Goal: Task Accomplishment & Management: Use online tool/utility

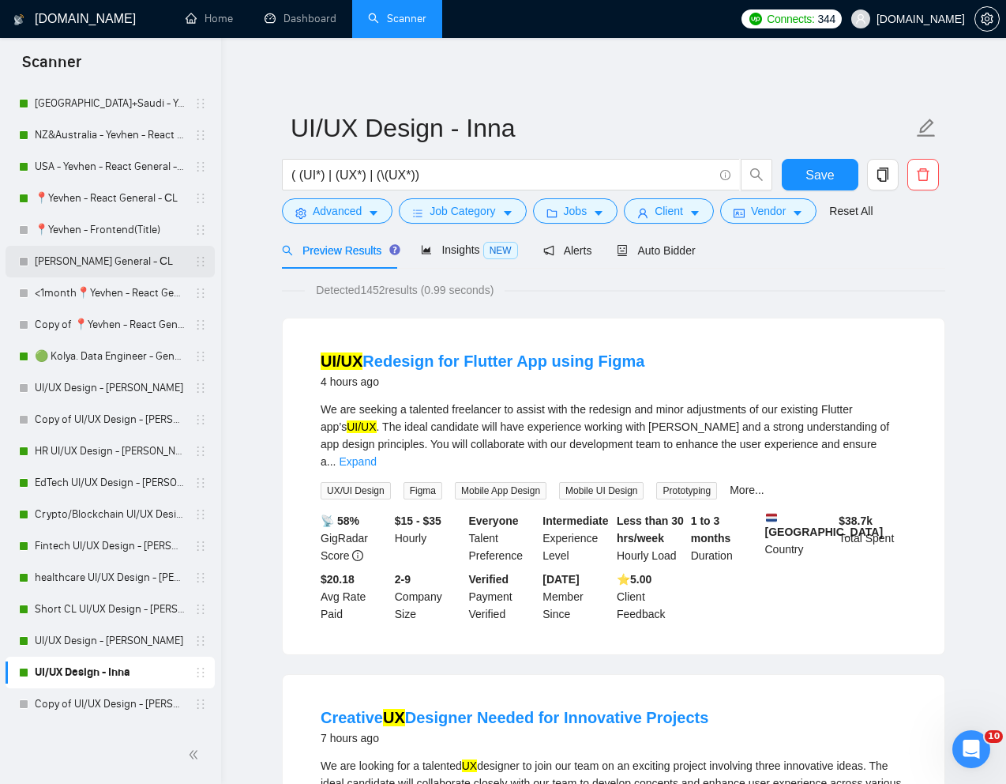
scroll to position [670, 0]
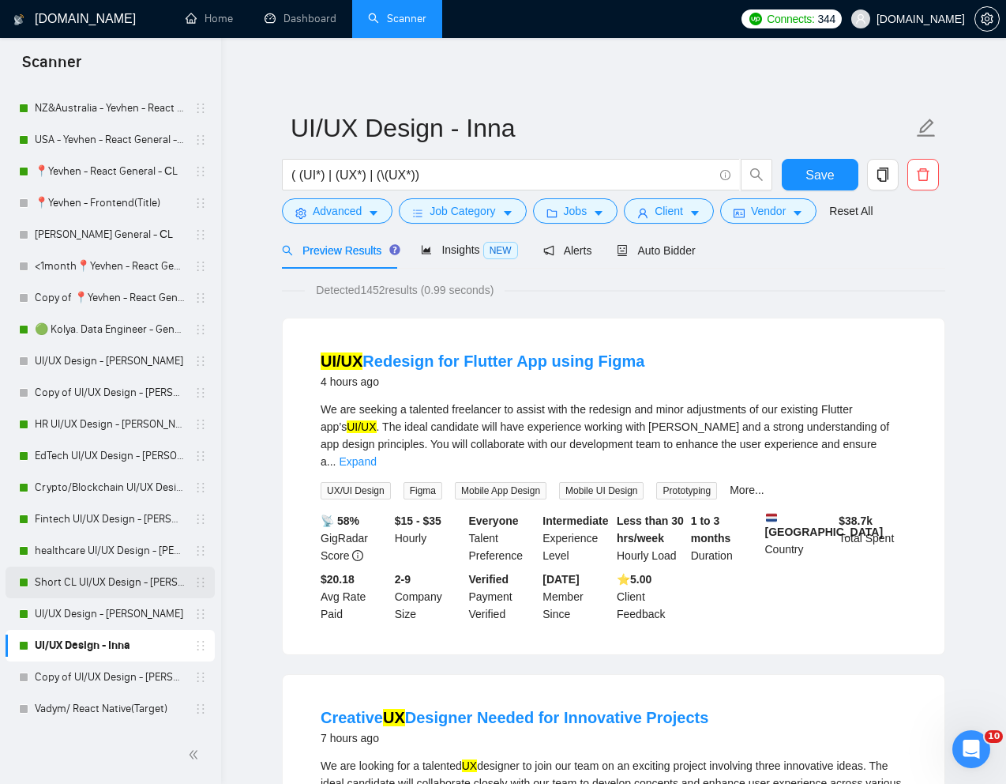
click at [68, 578] on link "Short CL UI/UX Design - [PERSON_NAME]" at bounding box center [110, 582] width 150 height 32
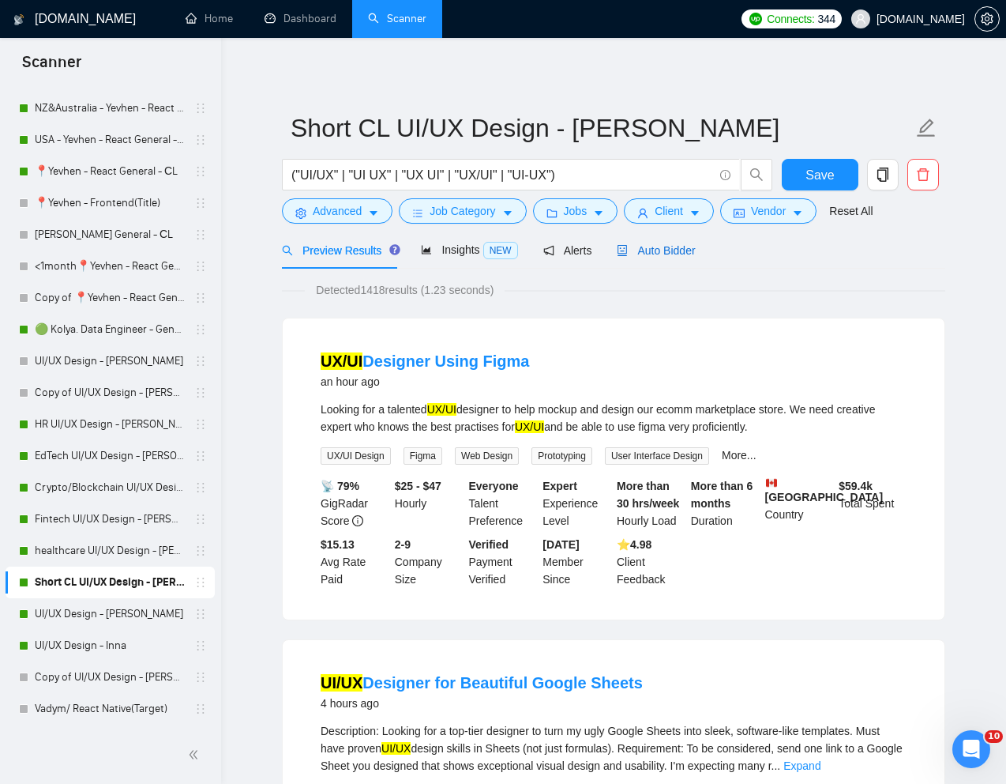
click at [657, 254] on span "Auto Bidder" at bounding box center [656, 250] width 78 height 13
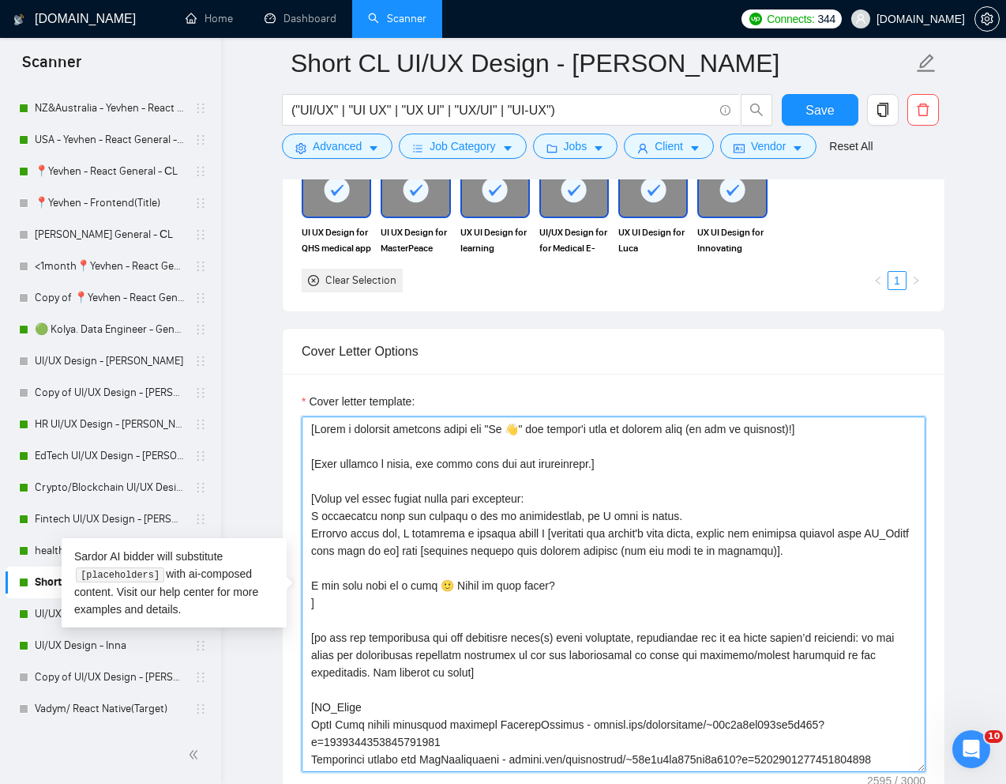
drag, startPoint x: 574, startPoint y: 586, endPoint x: 312, endPoint y: 581, distance: 262.3
click at [312, 581] on textarea "Cover letter template:" at bounding box center [614, 593] width 624 height 355
paste textarea "[Continue with an engaging CTA that offers value and ensure it transitions natu…"
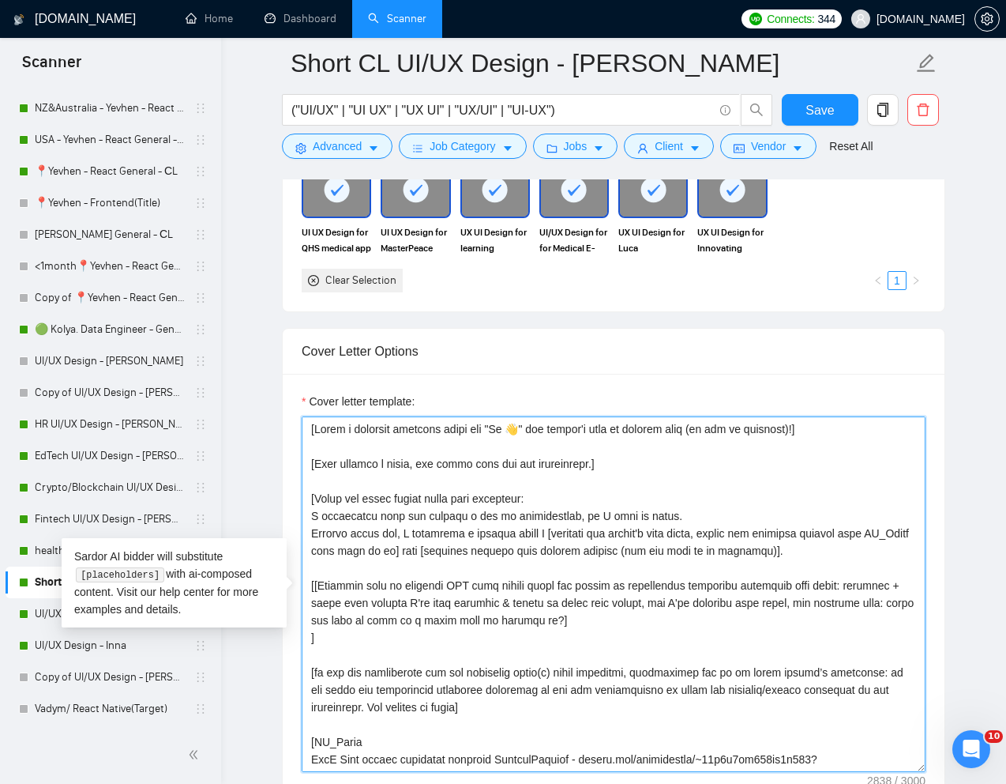
click at [318, 586] on textarea "Cover letter template:" at bounding box center [614, 593] width 624 height 355
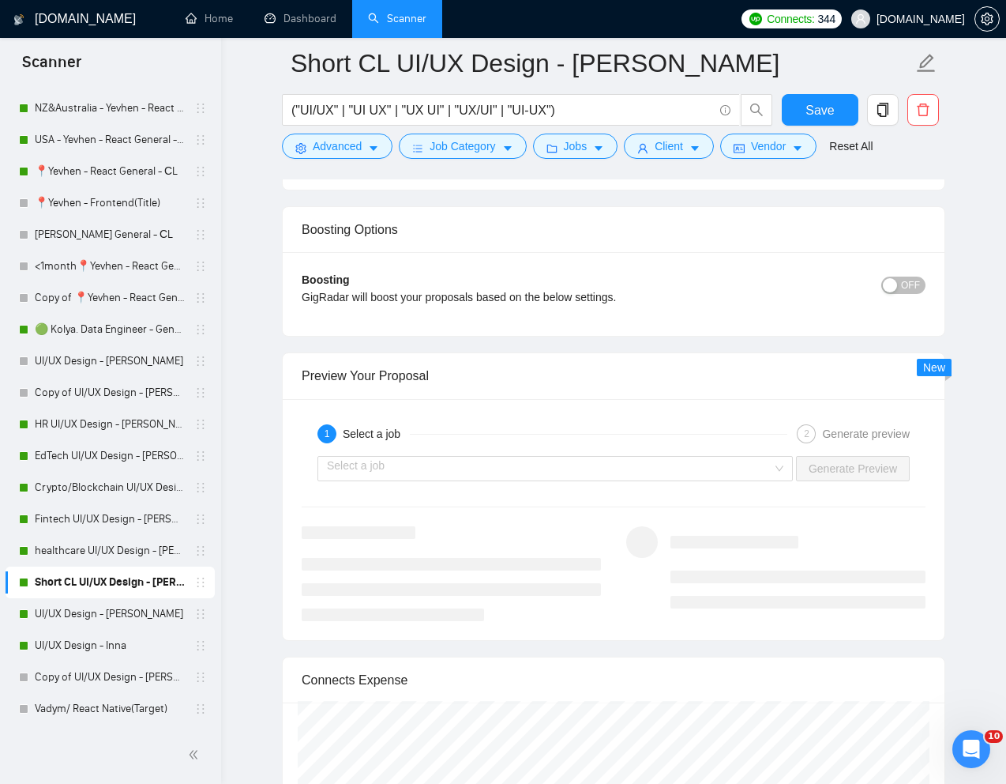
scroll to position [2968, 0]
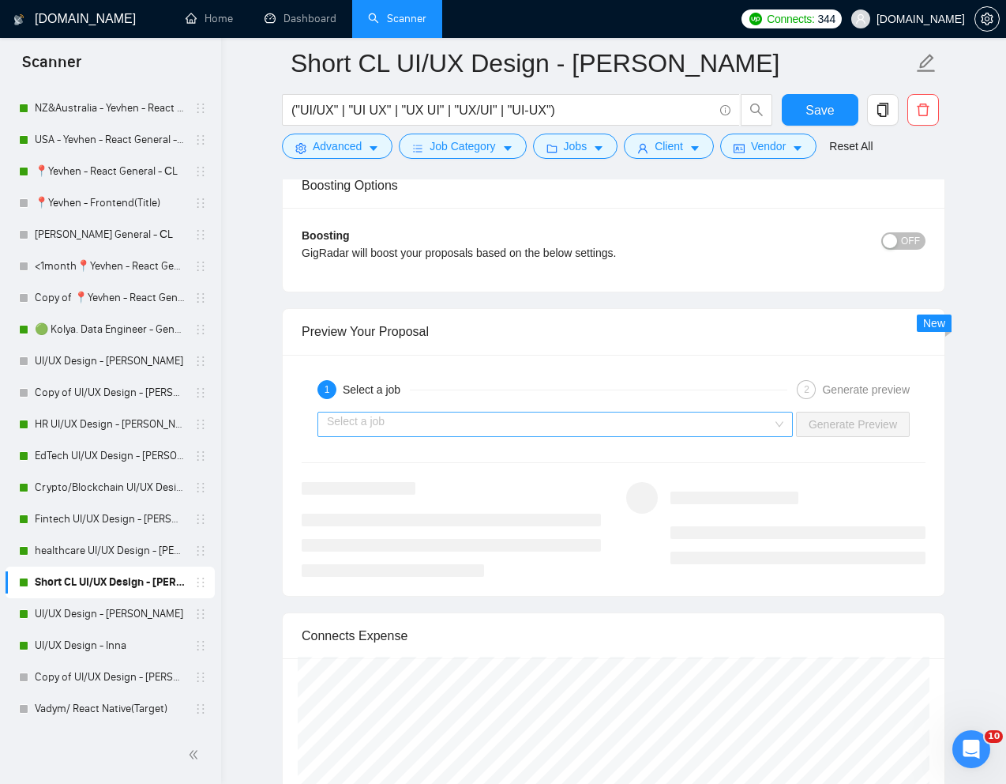
type textarea "[Write a personal greeting using the "Hi 👋" and client's name or company name (…"
click at [728, 430] on input "search" at bounding box center [549, 424] width 445 height 24
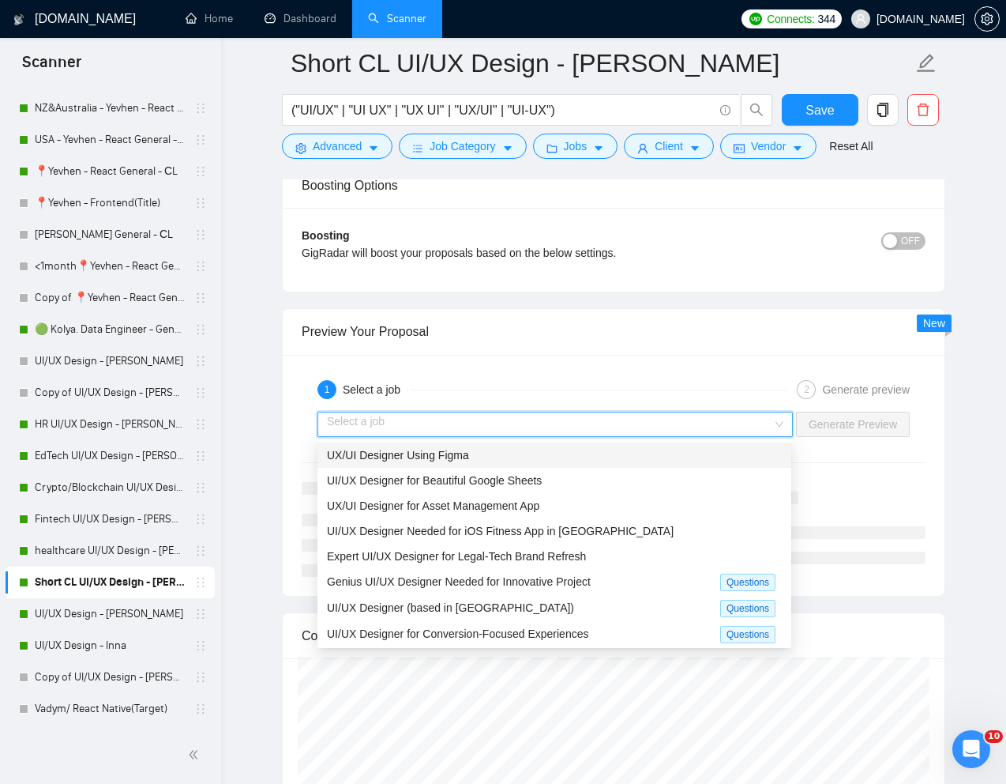
click at [610, 463] on div "UX/UI Designer Using Figma" at bounding box center [554, 454] width 455 height 17
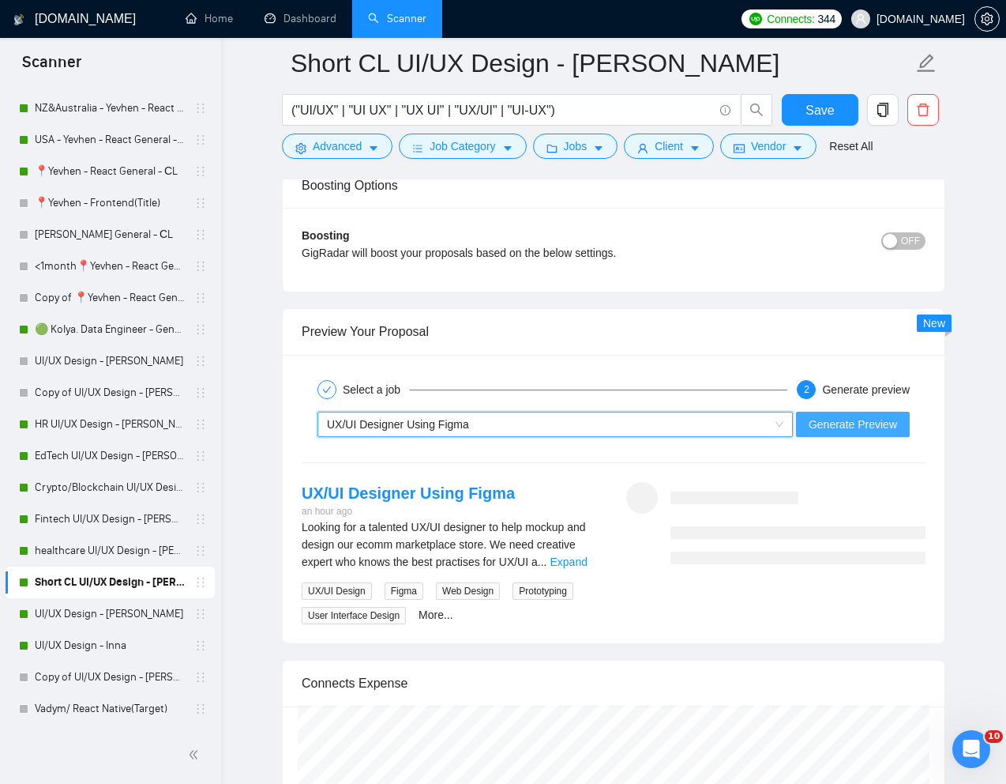
click at [844, 432] on button "Generate Preview" at bounding box center [853, 424] width 114 height 25
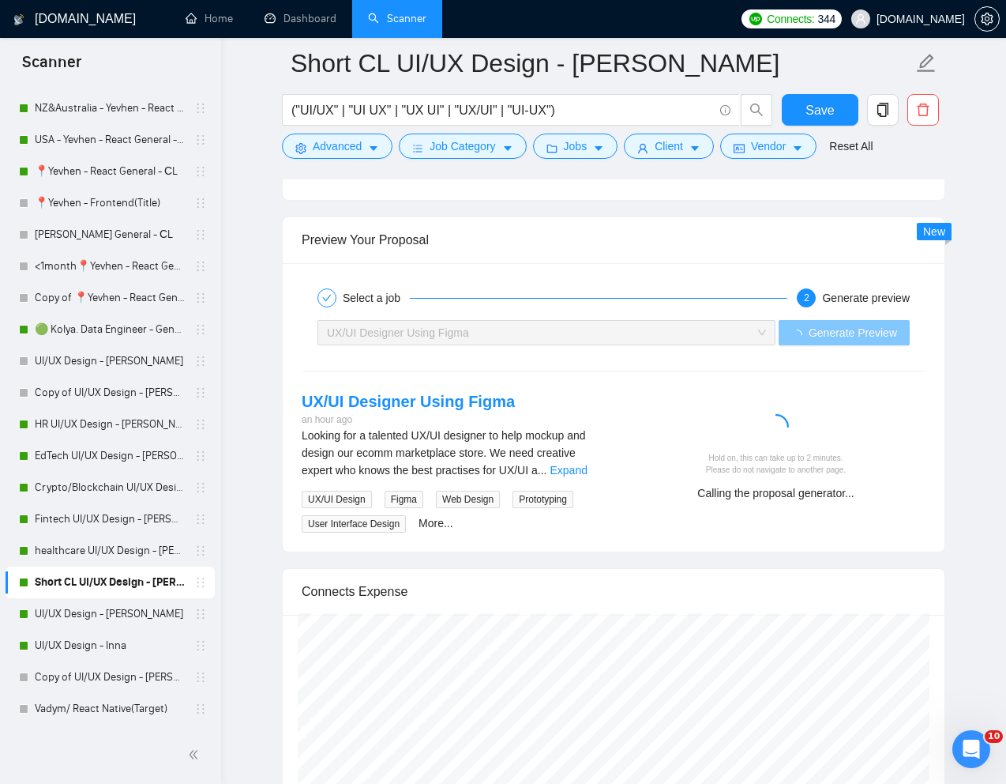
scroll to position [3089, 0]
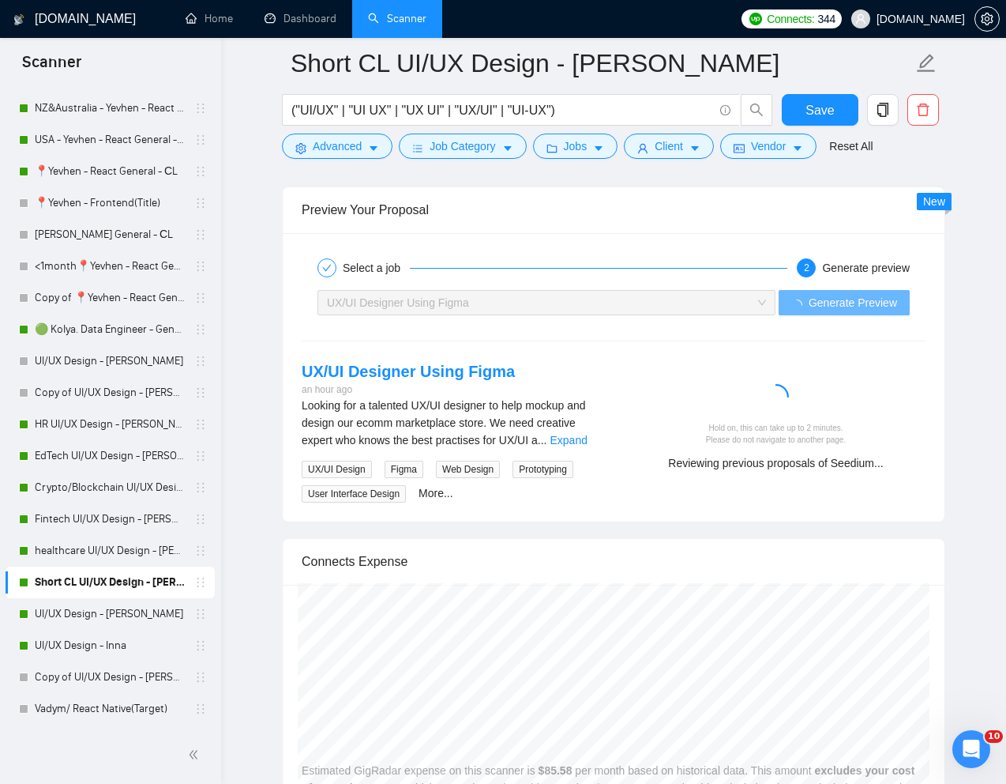
click at [899, 494] on div "UX/UI Designer Using Figma an hour ago Looking for a talented UX/UI designer to…" at bounding box center [613, 431] width 649 height 143
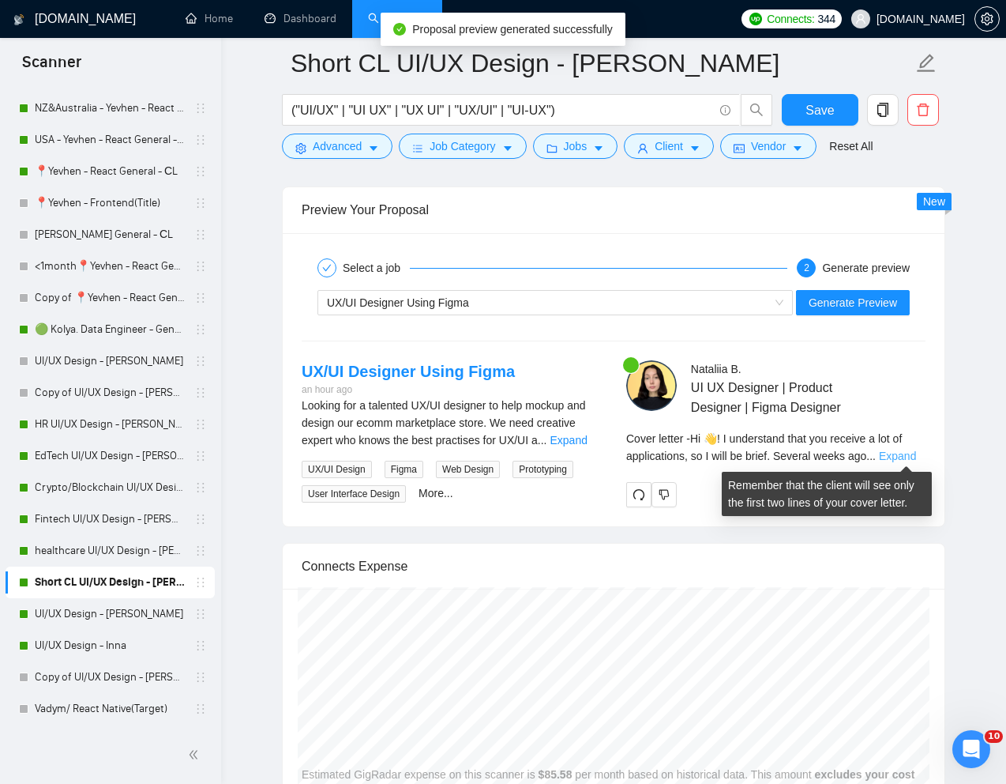
click at [906, 453] on link "Expand" at bounding box center [897, 455] width 37 height 13
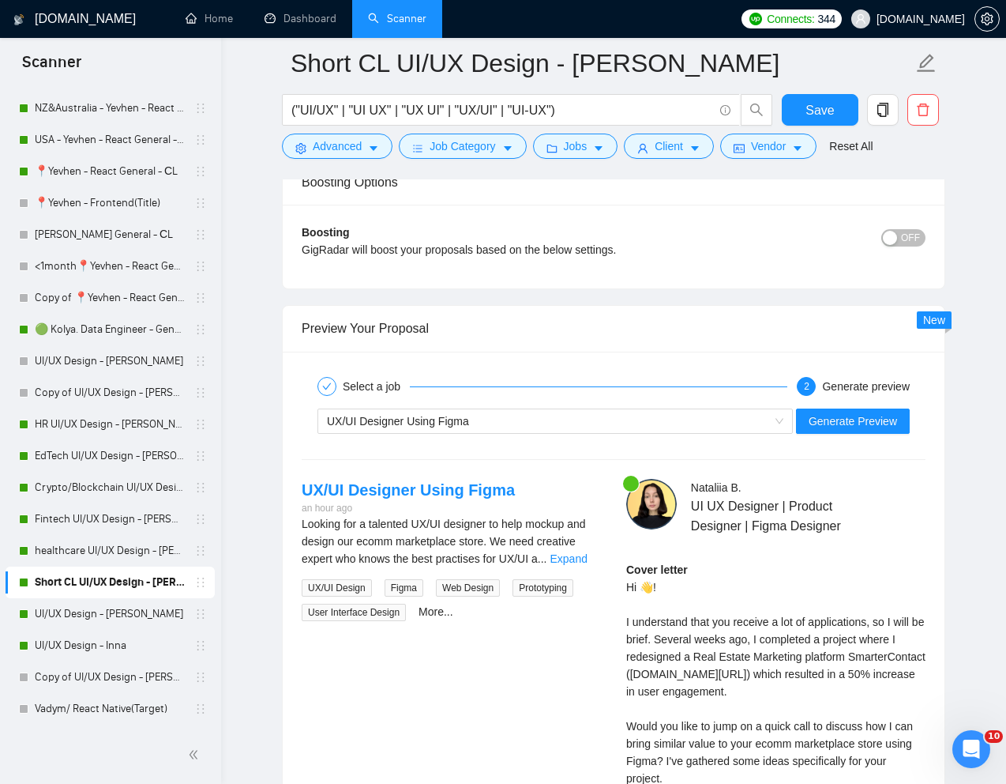
scroll to position [2262, 0]
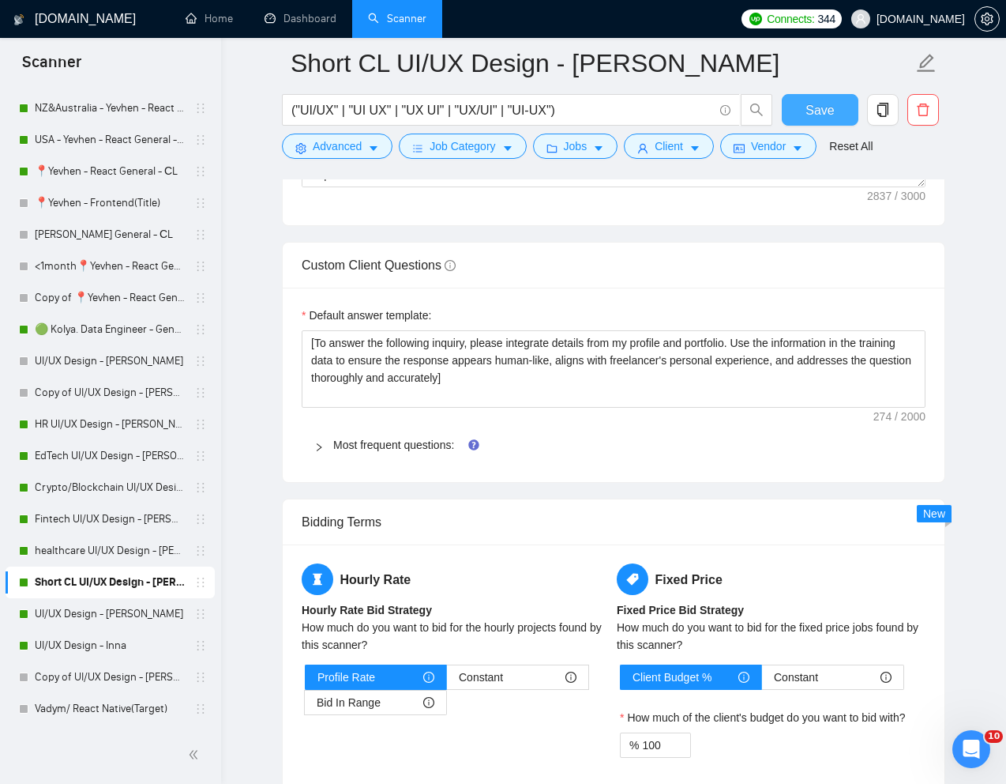
click at [820, 115] on span "Save" at bounding box center [820, 110] width 28 height 20
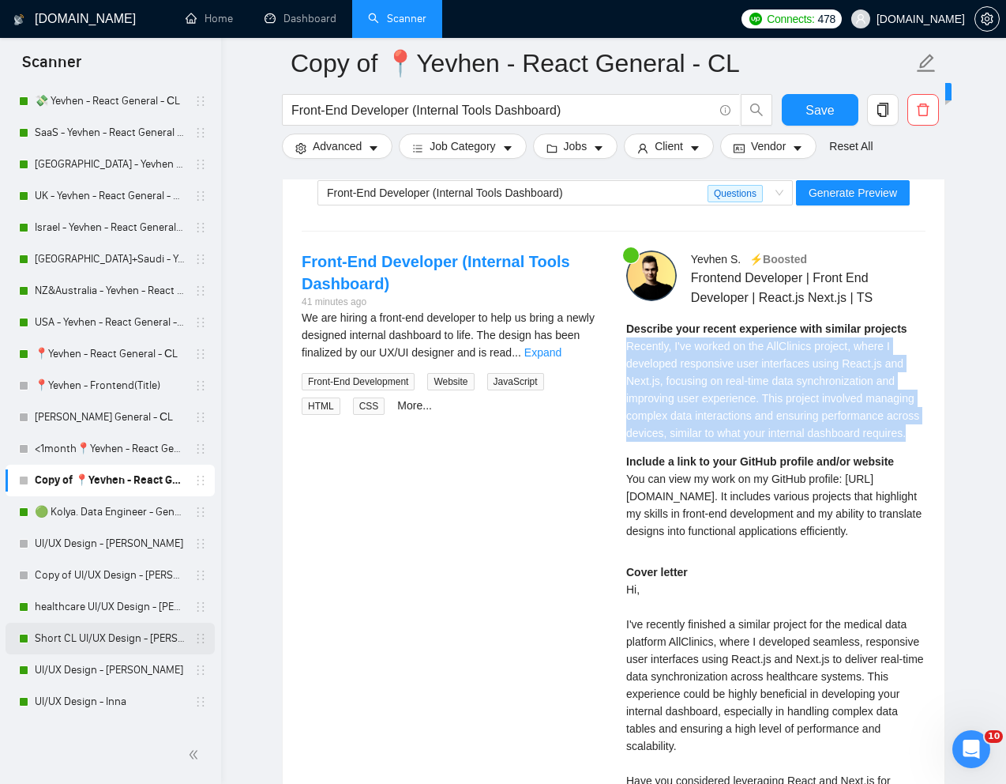
scroll to position [522, 0]
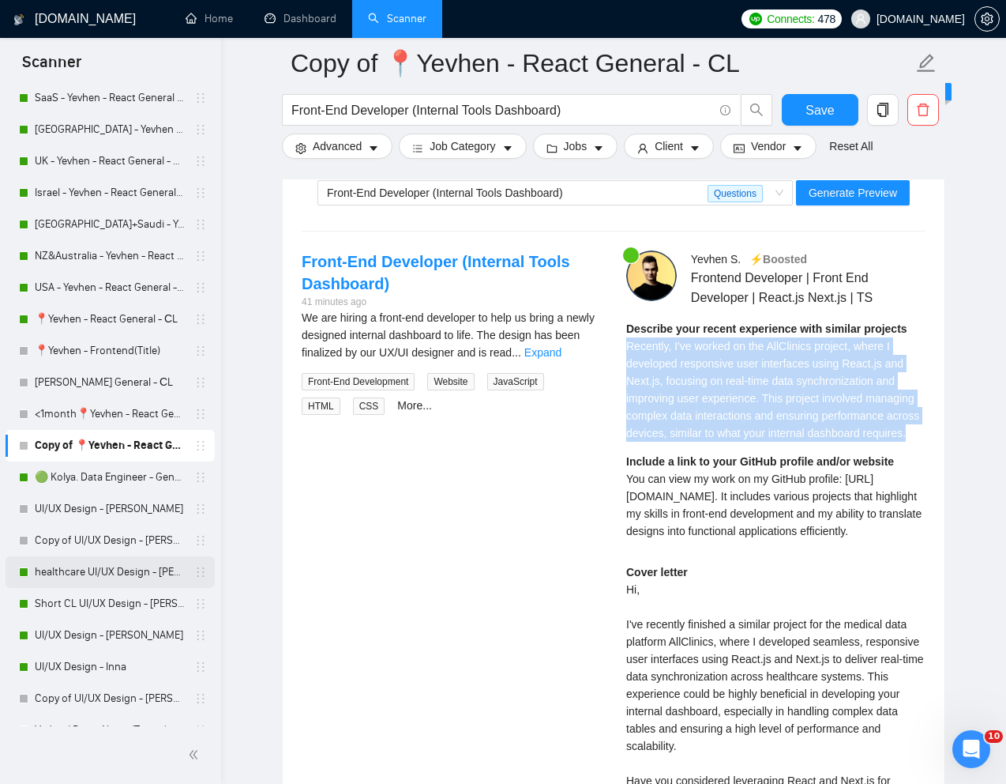
click at [69, 573] on link "healthcare UI/UX Design - [PERSON_NAME]" at bounding box center [110, 572] width 150 height 32
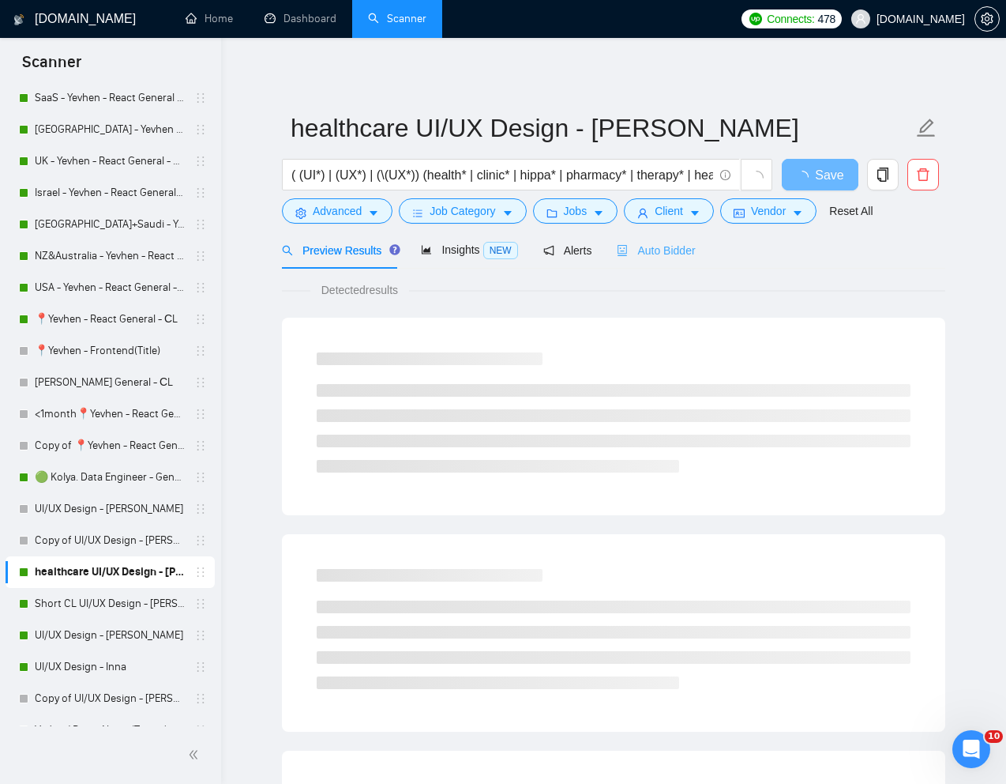
click at [663, 262] on div "Auto Bidder" at bounding box center [656, 249] width 78 height 37
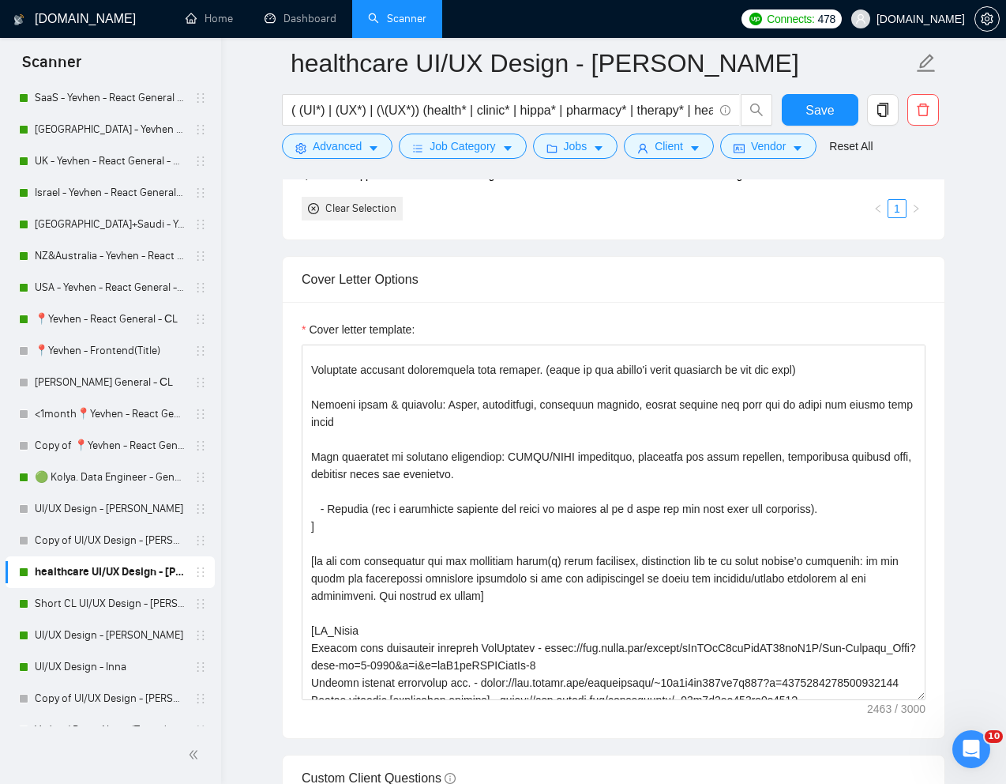
scroll to position [59, 0]
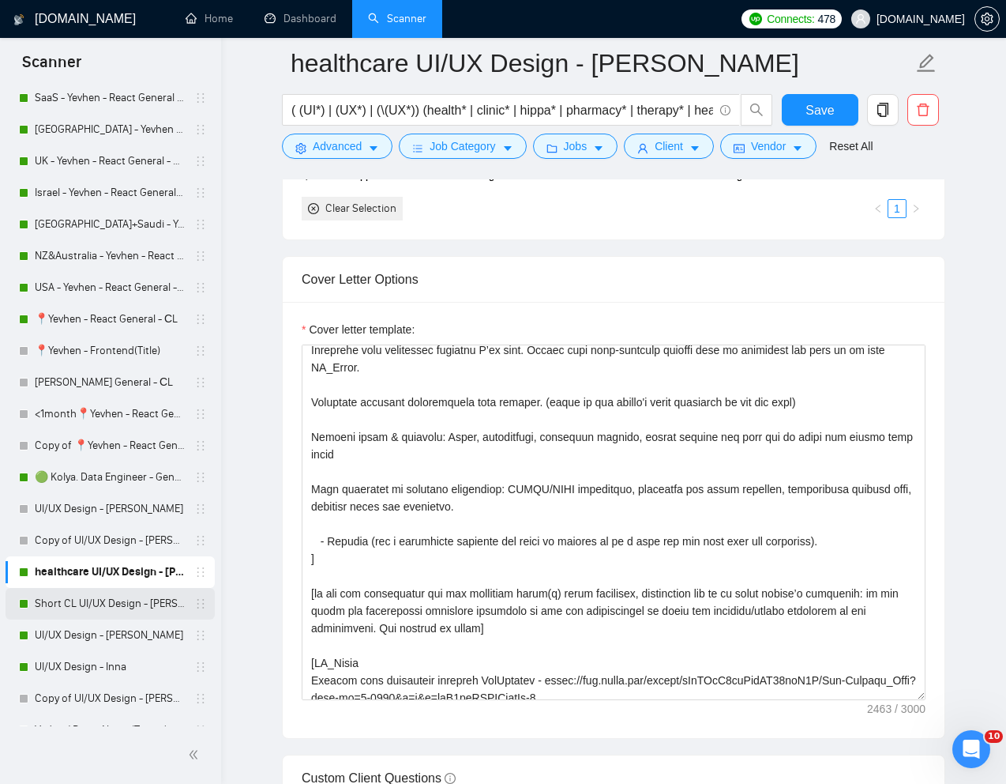
click at [95, 599] on link "Short CL UI/UX Design - [PERSON_NAME]" at bounding box center [110, 604] width 150 height 32
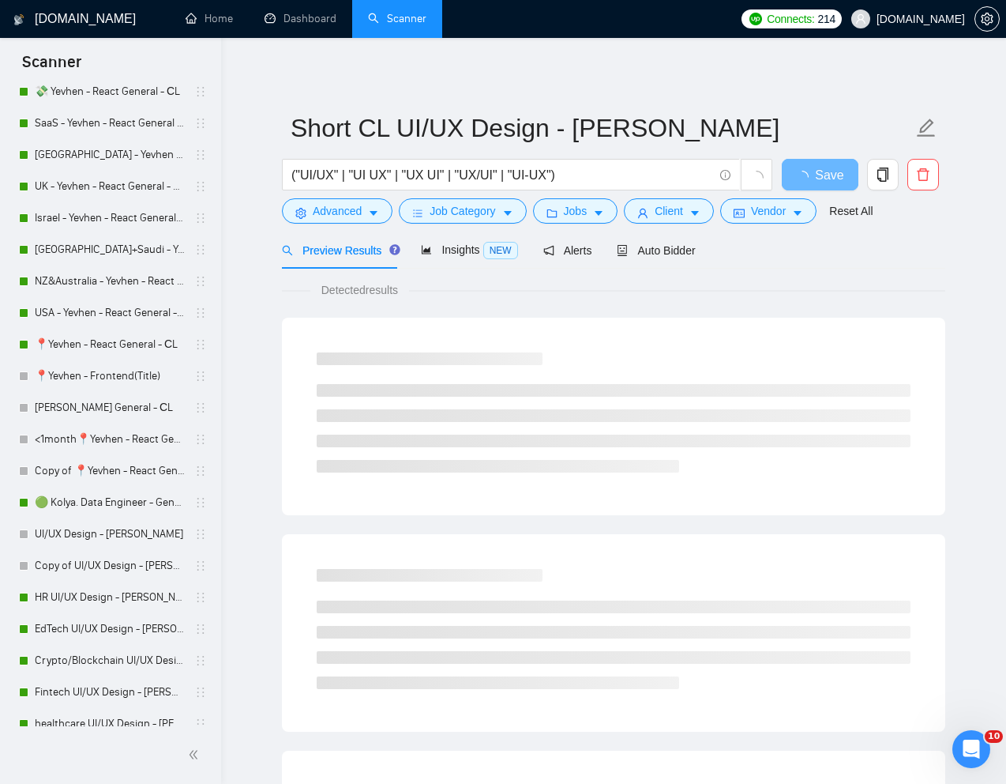
scroll to position [505, 0]
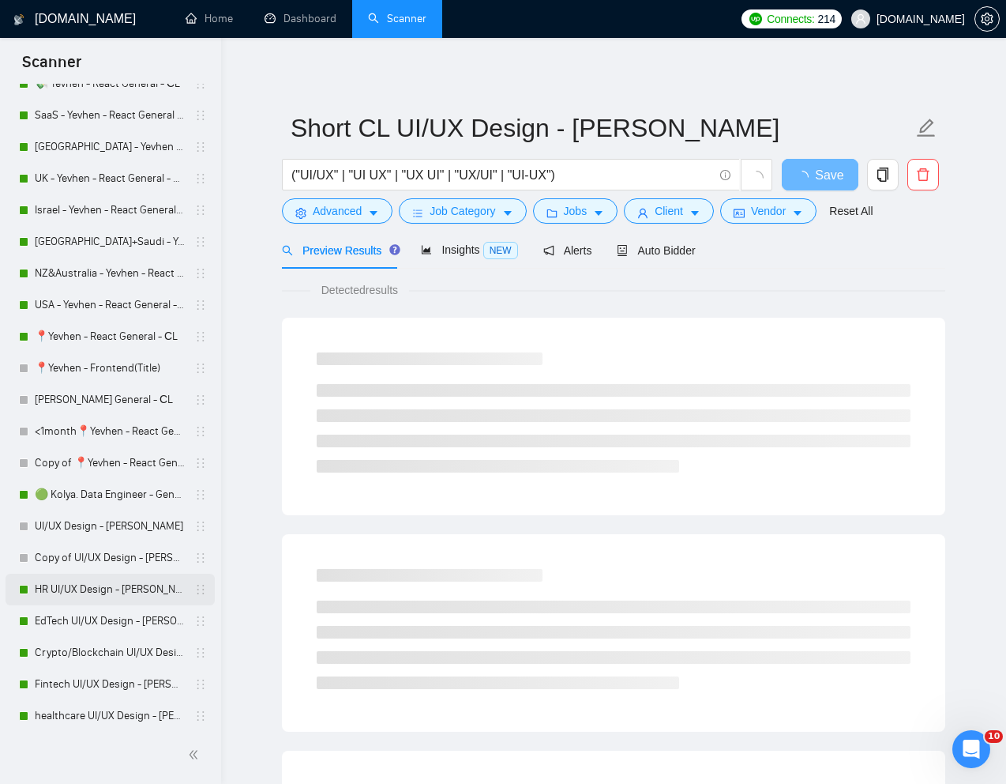
click at [70, 582] on link "HR UI/UX Design - [PERSON_NAME]" at bounding box center [110, 589] width 150 height 32
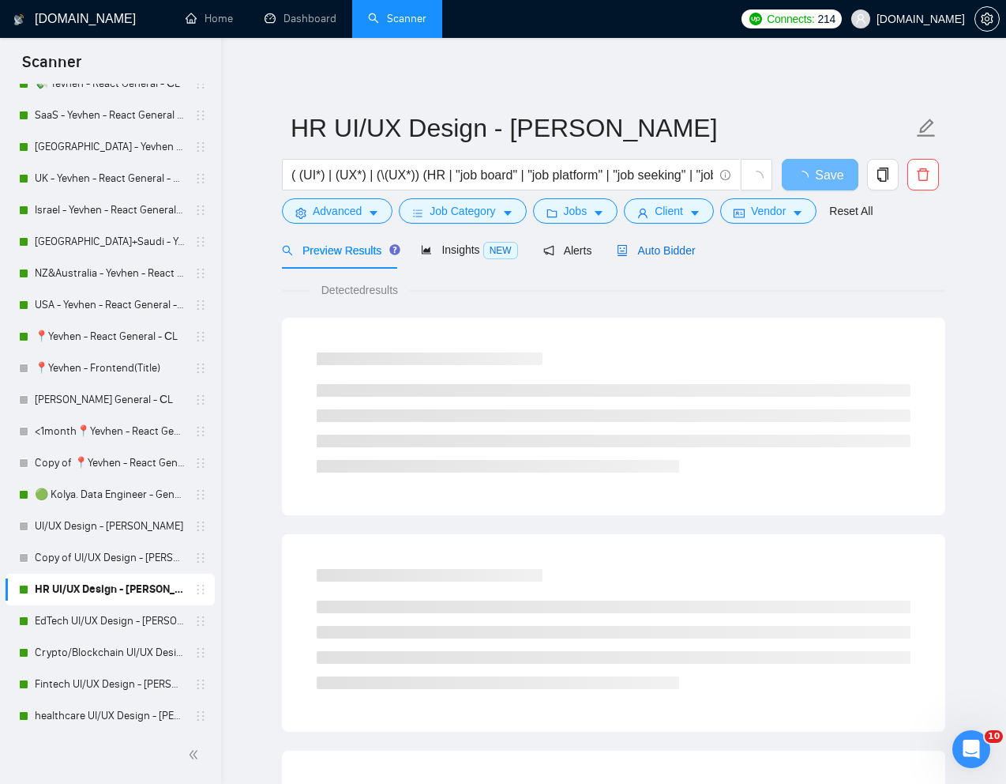
click at [693, 242] on div "Auto Bidder" at bounding box center [656, 250] width 78 height 17
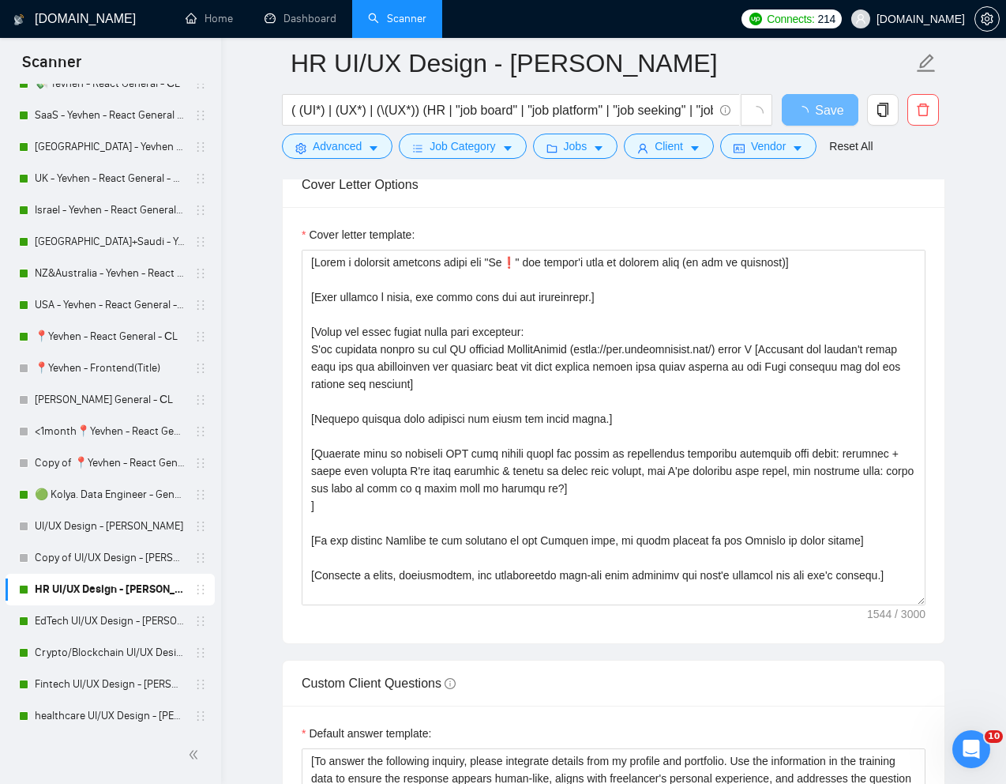
scroll to position [1788, 0]
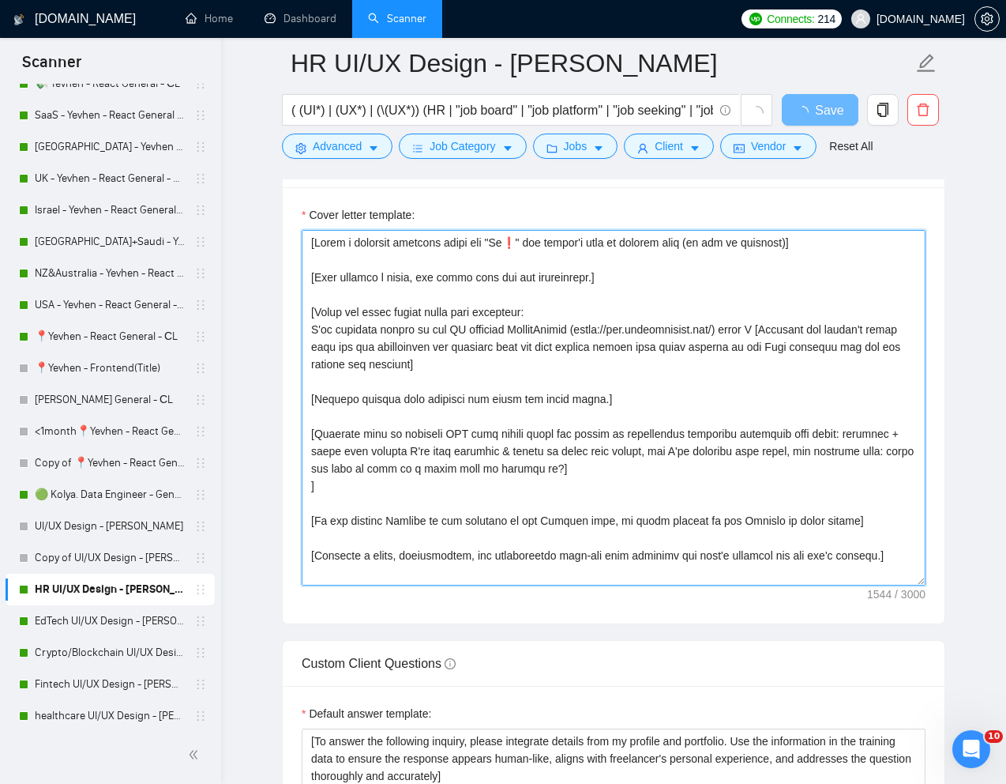
click at [368, 477] on textarea "Cover letter template:" at bounding box center [614, 407] width 624 height 355
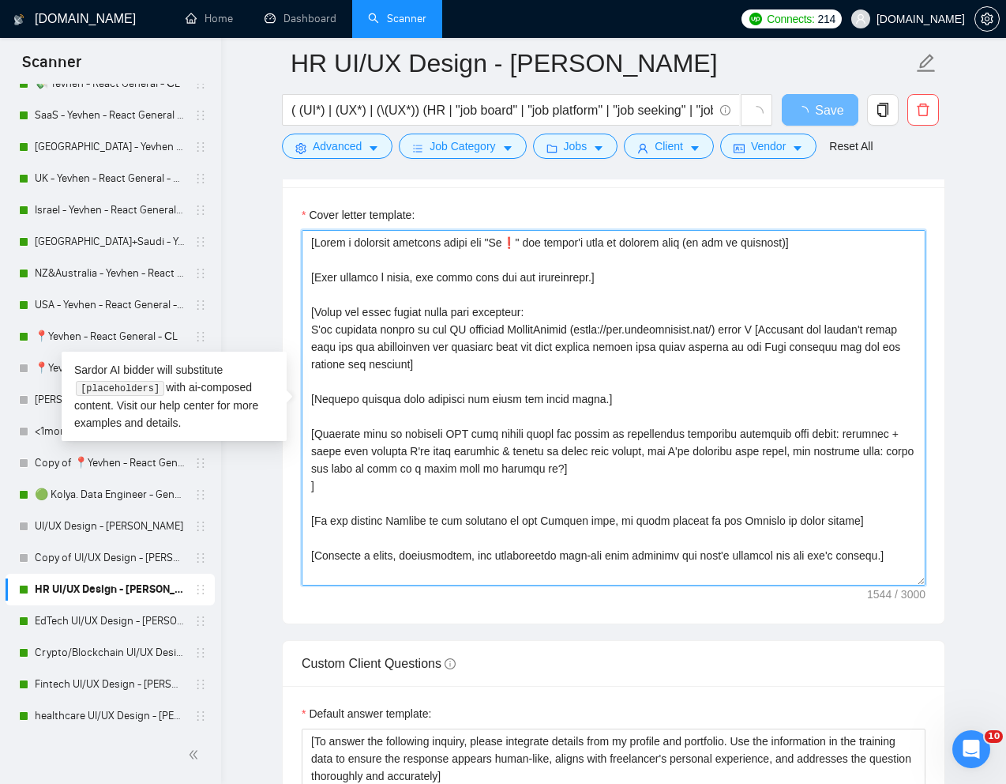
click at [318, 430] on textarea "Cover letter template:" at bounding box center [614, 407] width 624 height 355
drag, startPoint x: 311, startPoint y: 431, endPoint x: 607, endPoint y: 468, distance: 297.7
click at [607, 468] on textarea "Cover letter template:" at bounding box center [614, 407] width 624 height 355
